Goal: Find specific page/section: Find specific page/section

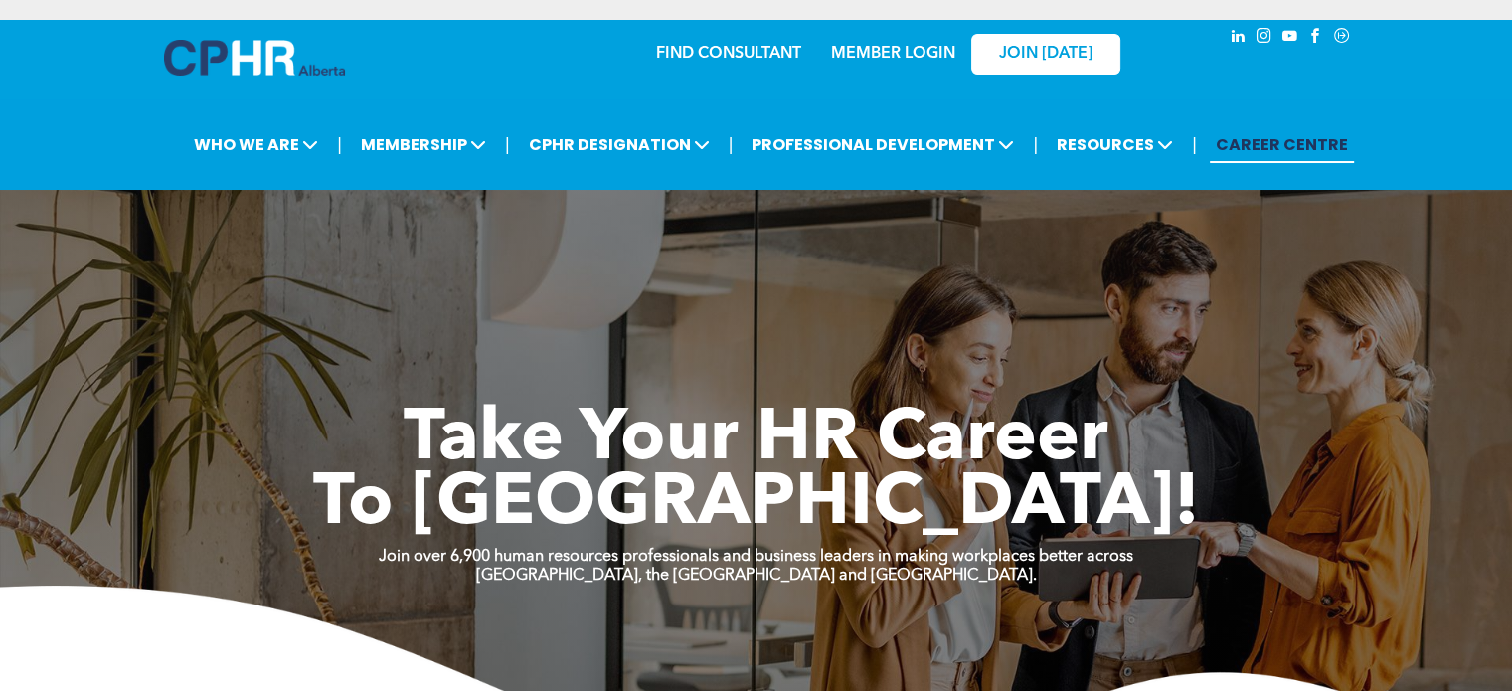
click at [875, 54] on link "MEMBER LOGIN" at bounding box center [893, 54] width 124 height 16
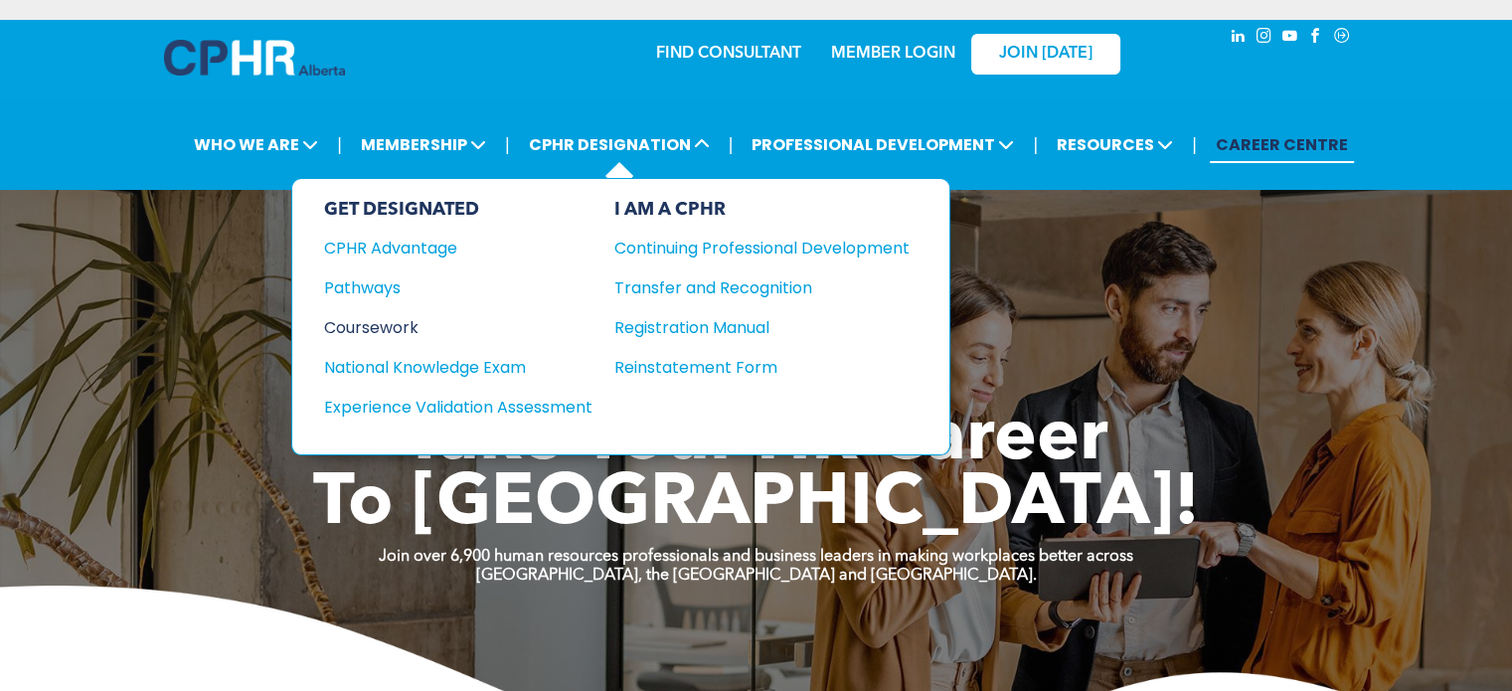
click at [417, 321] on div "Coursework" at bounding box center [444, 327] width 241 height 25
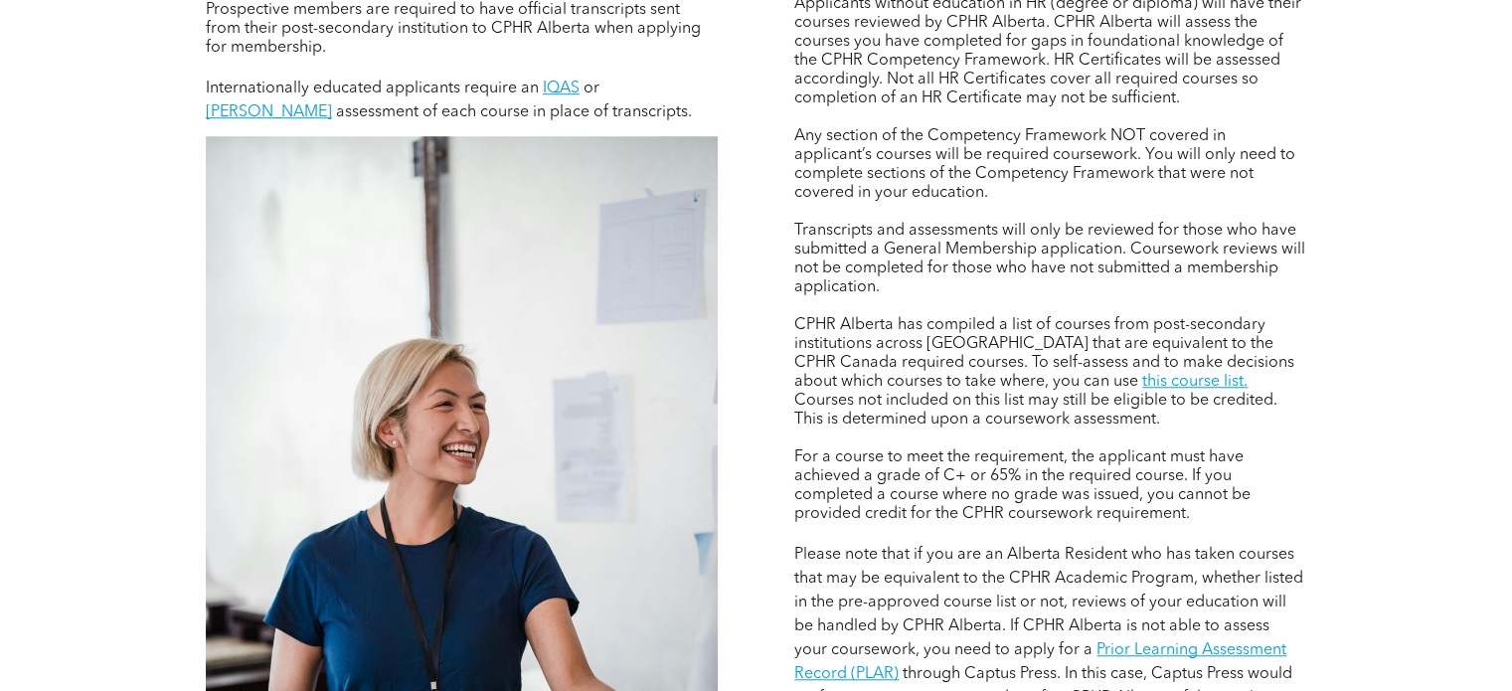
scroll to position [1689, 0]
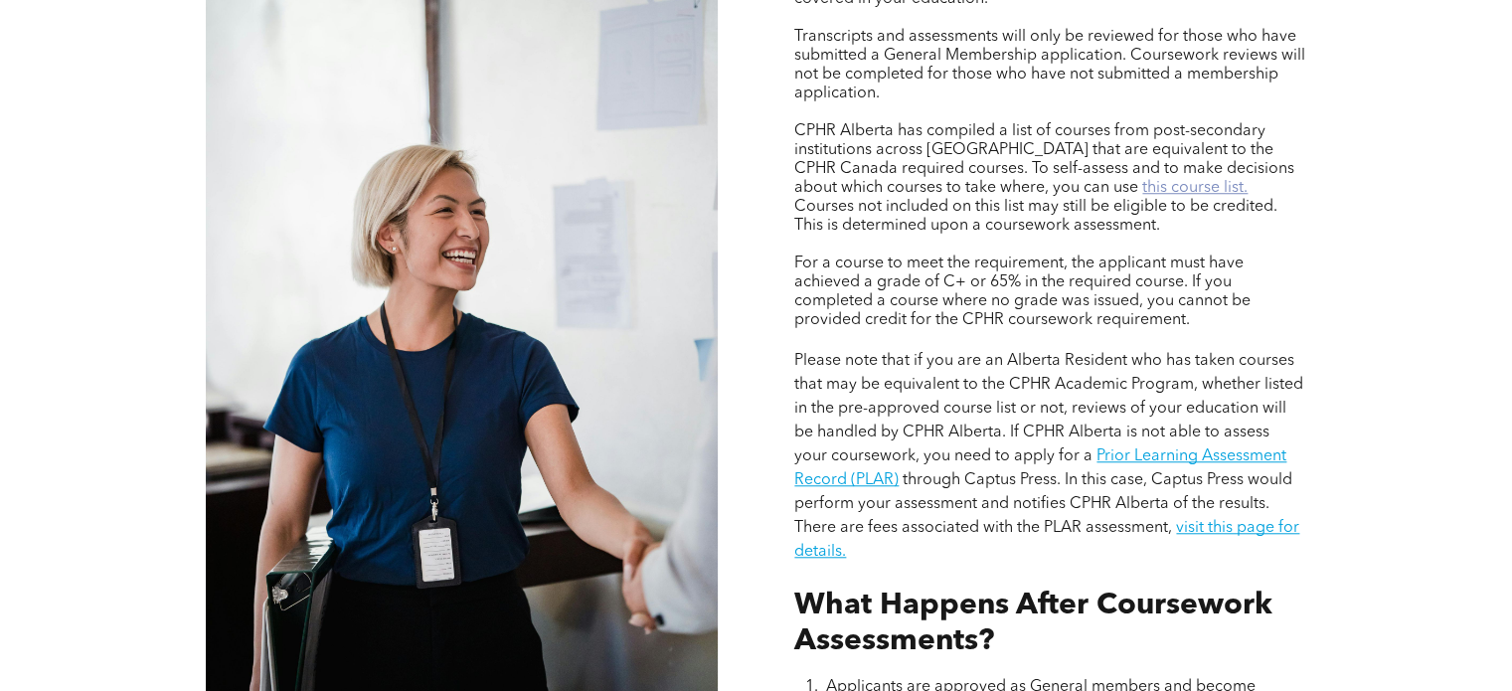
click at [1142, 183] on link "this course list." at bounding box center [1194, 188] width 105 height 16
